Goal: Check status: Check status

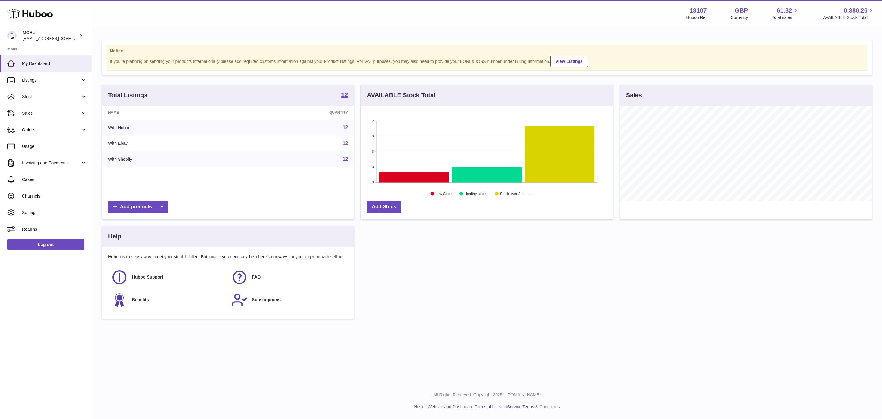
scroll to position [96, 252]
click at [59, 97] on span "Stock" at bounding box center [51, 97] width 59 height 6
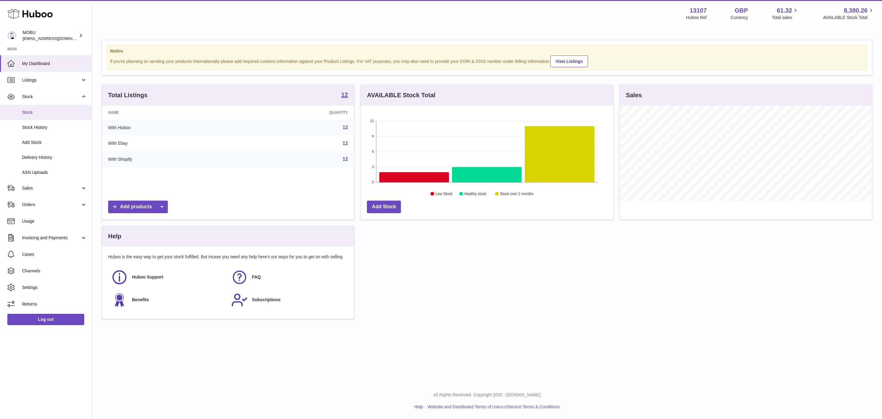
click at [62, 115] on link "Stock" at bounding box center [46, 112] width 92 height 15
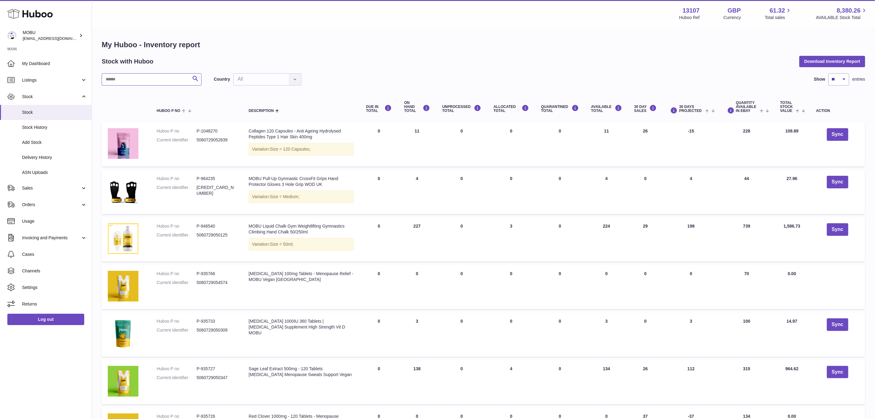
click at [137, 80] on input "text" at bounding box center [152, 79] width 100 height 12
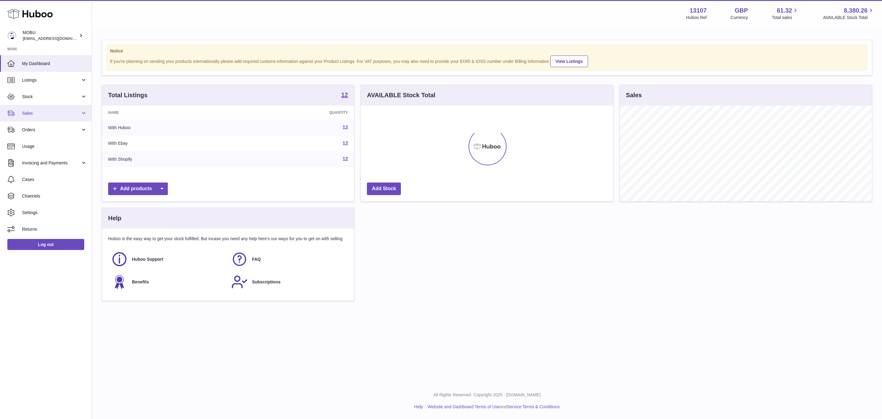
scroll to position [96, 252]
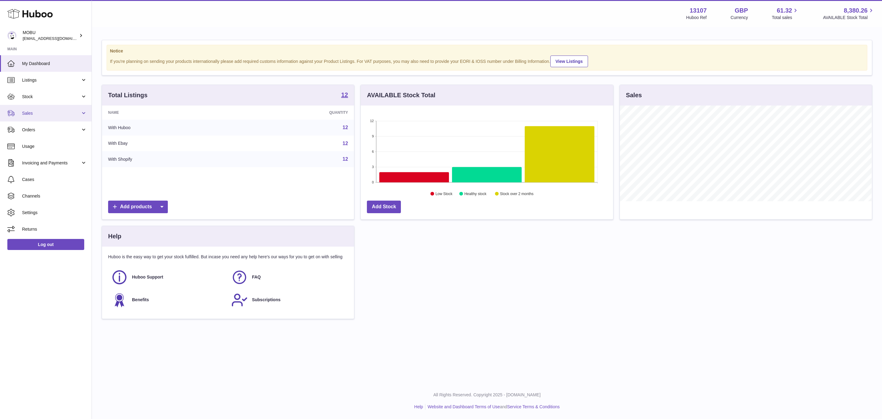
click at [26, 114] on span "Sales" at bounding box center [51, 113] width 59 height 6
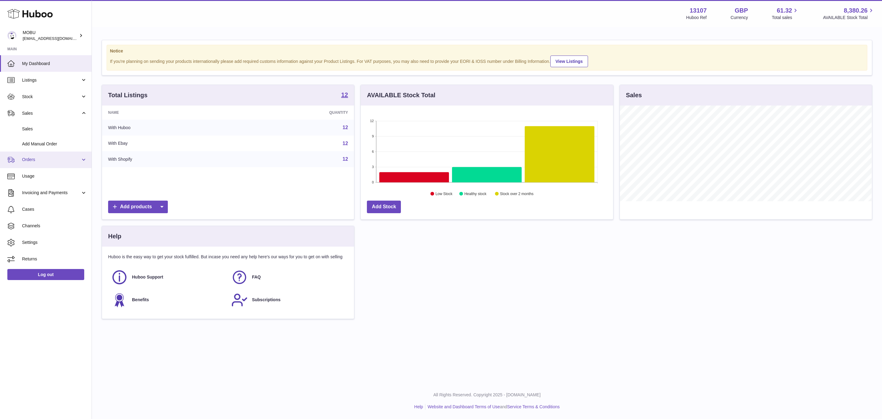
click at [59, 157] on span "Orders" at bounding box center [51, 160] width 59 height 6
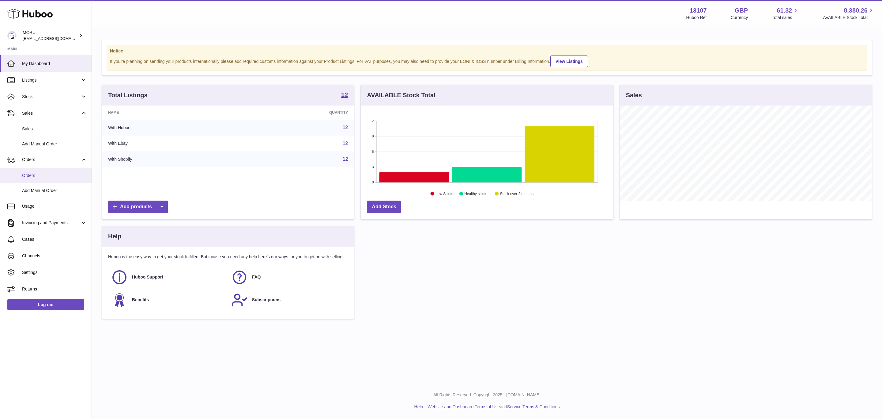
click at [59, 171] on link "Orders" at bounding box center [46, 175] width 92 height 15
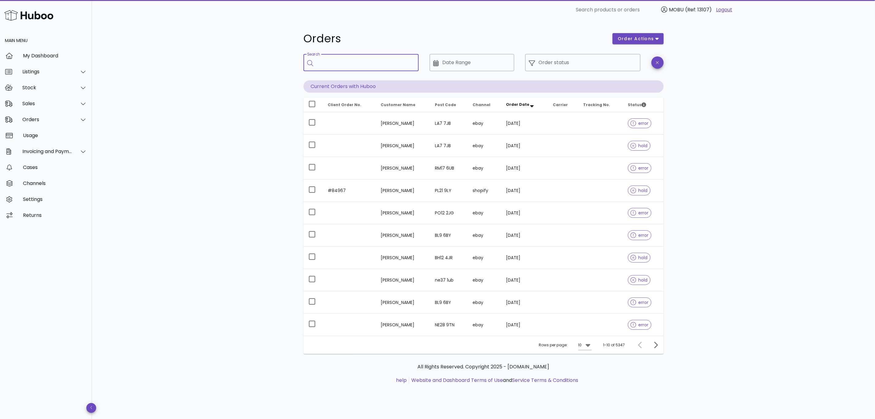
click at [360, 62] on input "Search" at bounding box center [365, 63] width 97 height 10
type input "*****"
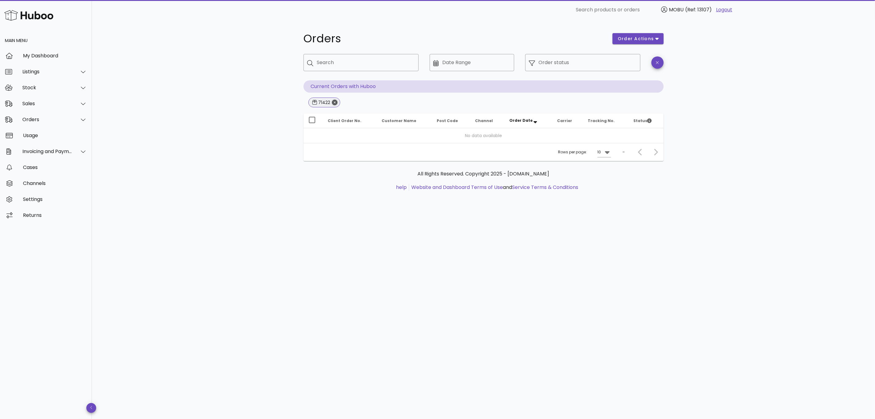
click at [336, 100] on icon "Close" at bounding box center [335, 103] width 6 height 6
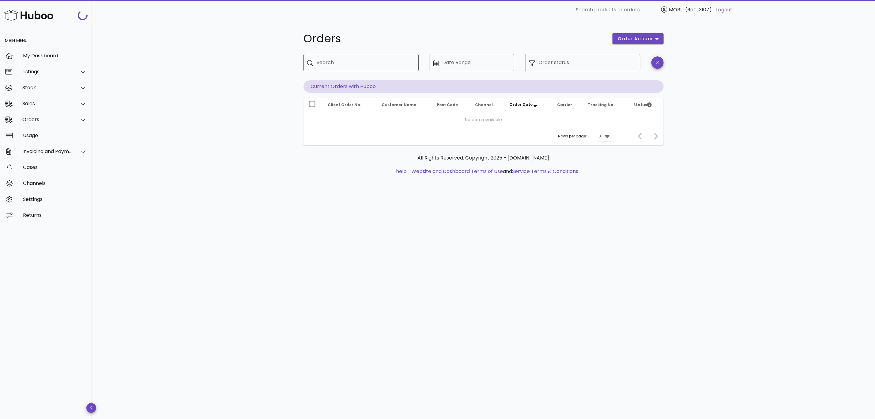
drag, startPoint x: 346, startPoint y: 55, endPoint x: 345, endPoint y: 63, distance: 7.8
click at [346, 57] on div "Search" at bounding box center [365, 62] width 97 height 17
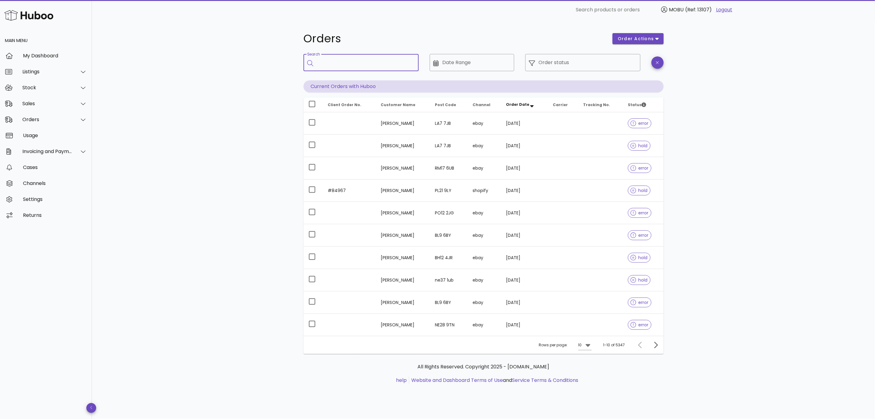
click at [345, 64] on input "Search" at bounding box center [365, 63] width 97 height 10
type input "******"
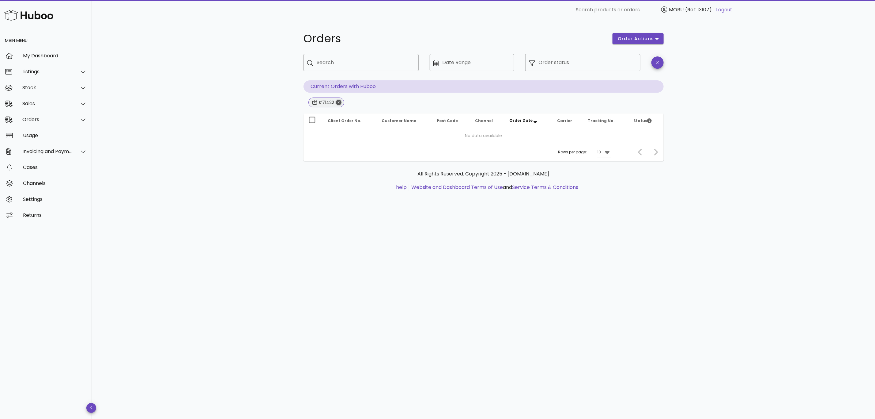
click at [338, 101] on icon "Close" at bounding box center [339, 103] width 6 height 6
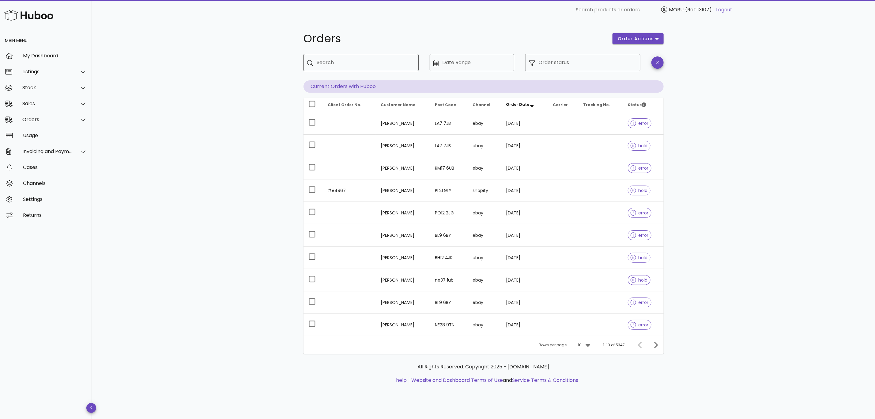
click at [345, 66] on input "Search" at bounding box center [365, 63] width 97 height 10
type input "*****"
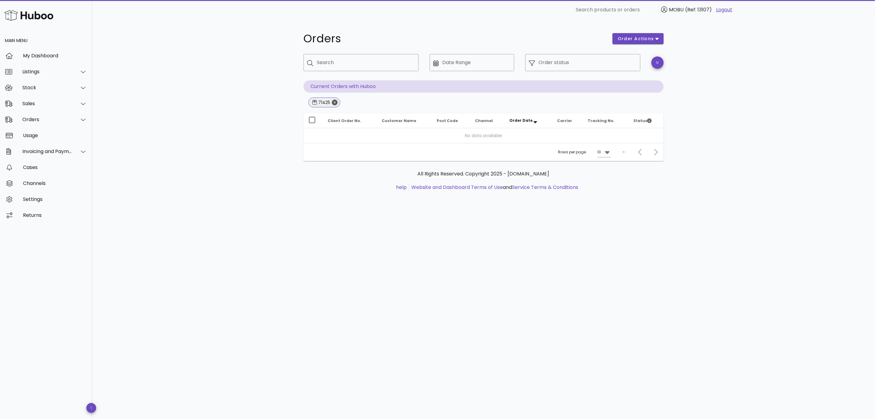
click at [337, 103] on icon "Close" at bounding box center [335, 103] width 6 height 6
click at [324, 68] on div "Search" at bounding box center [365, 62] width 97 height 17
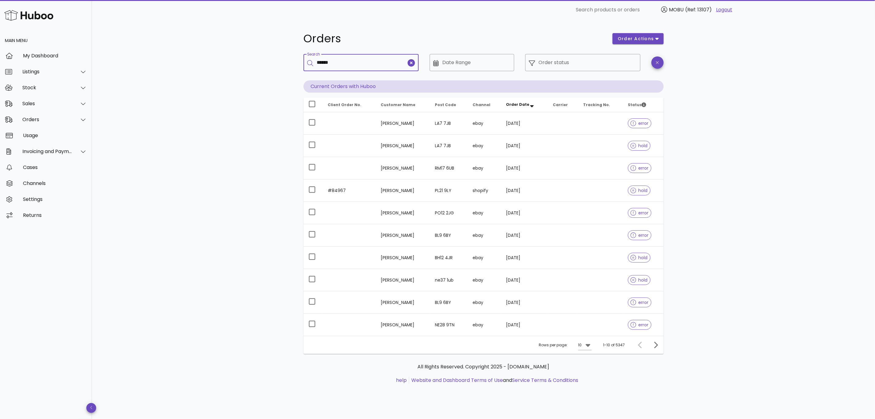
type input "******"
